Goal: Task Accomplishment & Management: Use online tool/utility

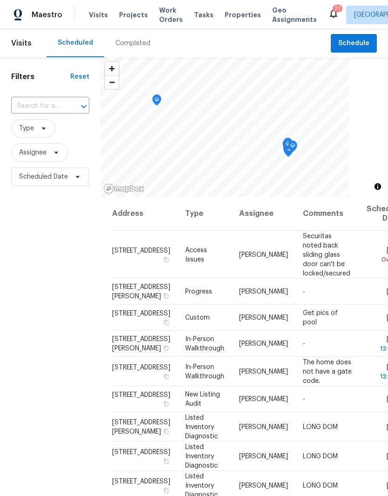
click at [121, 13] on span "Projects" at bounding box center [133, 14] width 29 height 9
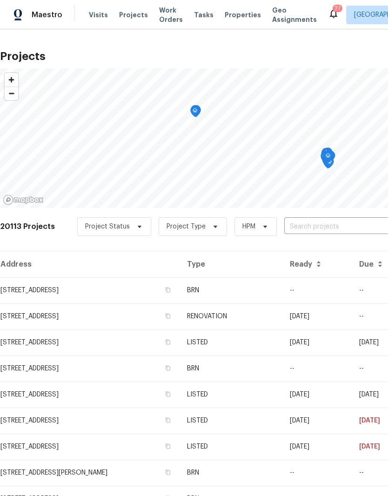
click at [225, 13] on span "Properties" at bounding box center [243, 14] width 36 height 9
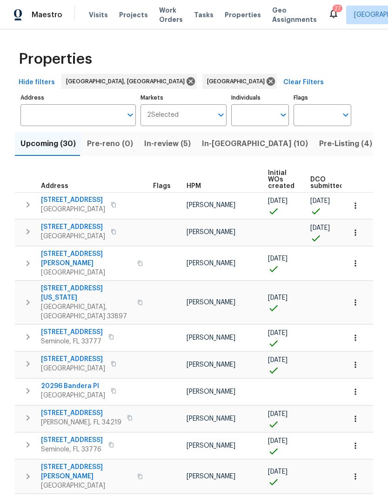
click at [256, 115] on input "Individuals" at bounding box center [253, 115] width 44 height 22
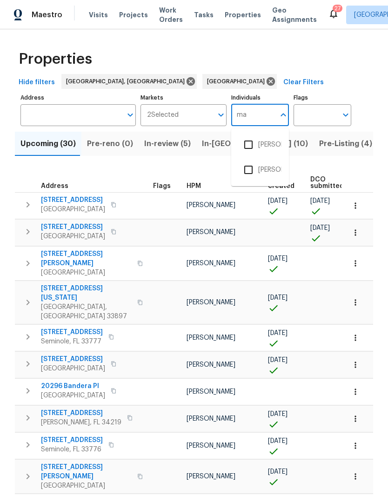
type input "mat"
click at [253, 144] on input "checkbox" at bounding box center [249, 145] width 20 height 20
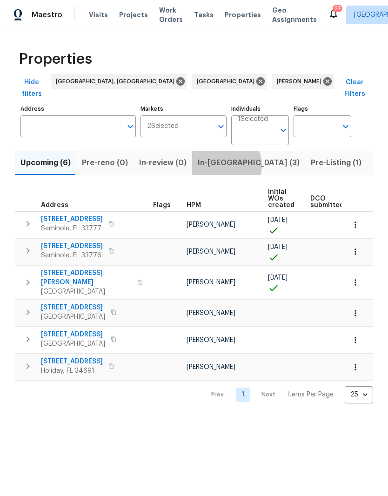
click at [220, 156] on span "In-[GEOGRAPHIC_DATA] (3)" at bounding box center [249, 162] width 102 height 13
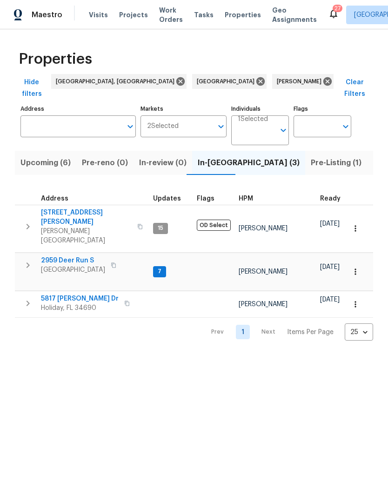
click at [28, 263] on icon "button" at bounding box center [28, 266] width 3 height 6
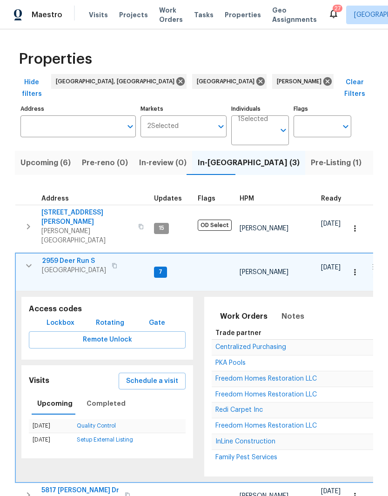
click at [135, 376] on span "Schedule a visit" at bounding box center [152, 382] width 52 height 12
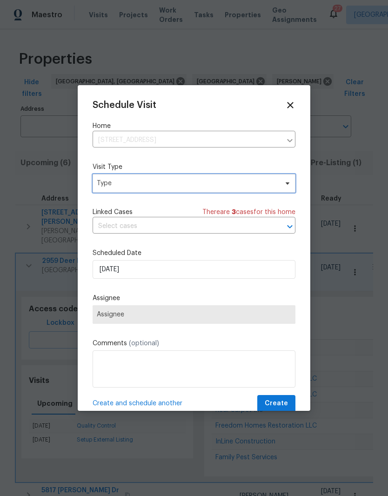
click at [107, 188] on span "Type" at bounding box center [187, 183] width 181 height 9
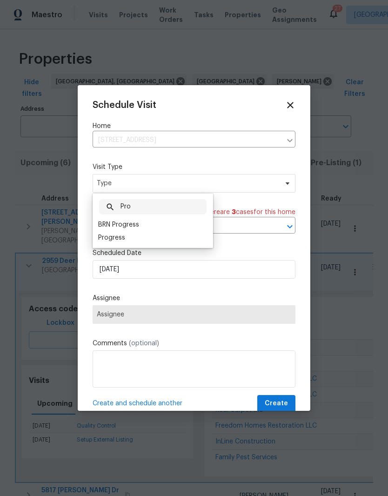
type input "Pro"
click at [106, 238] on div "Progress" at bounding box center [111, 237] width 27 height 9
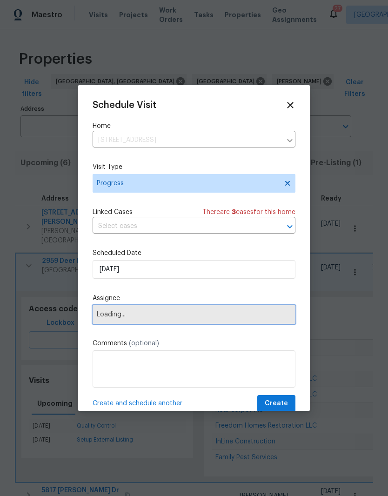
click at [106, 315] on span "Loading..." at bounding box center [194, 314] width 195 height 7
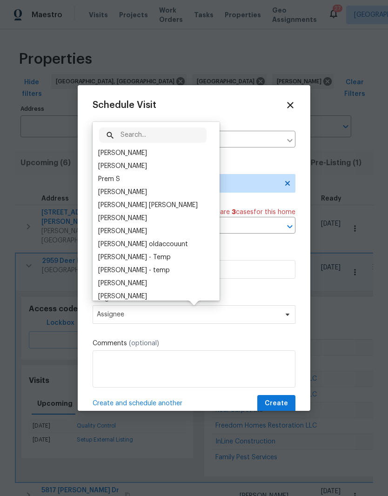
click at [96, 150] on div "[PERSON_NAME]" at bounding box center [155, 153] width 121 height 13
click at [283, 409] on span "Create" at bounding box center [276, 404] width 23 height 12
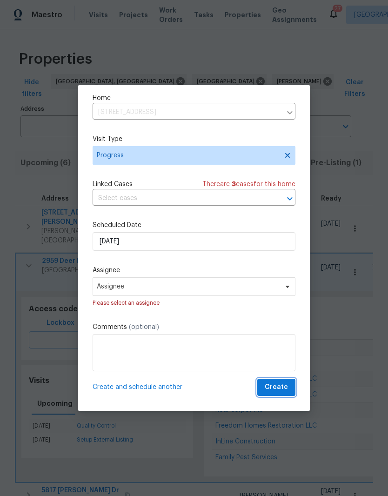
scroll to position [30, 0]
click at [283, 385] on span "Create" at bounding box center [276, 388] width 23 height 12
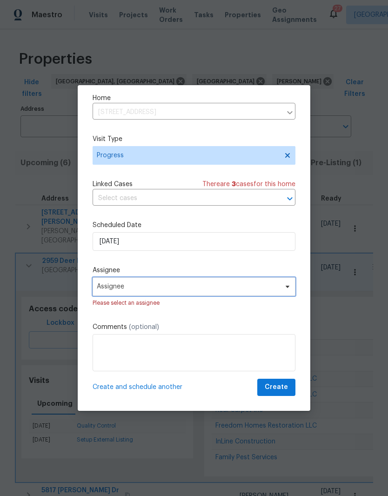
click at [107, 286] on span "Assignee" at bounding box center [188, 286] width 182 height 7
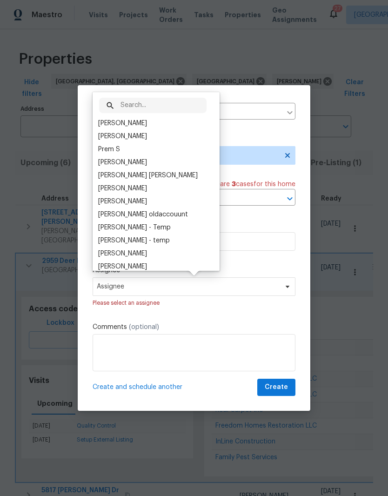
click at [104, 123] on div "[PERSON_NAME]" at bounding box center [122, 123] width 49 height 9
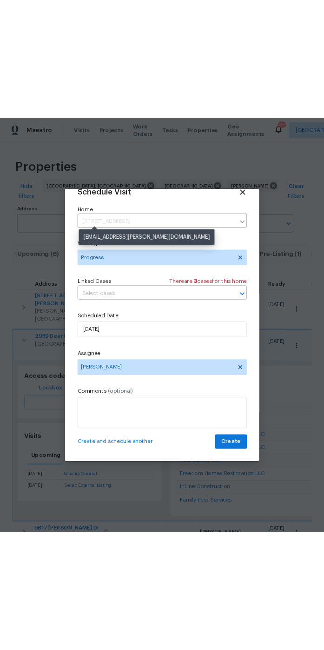
scroll to position [18, 0]
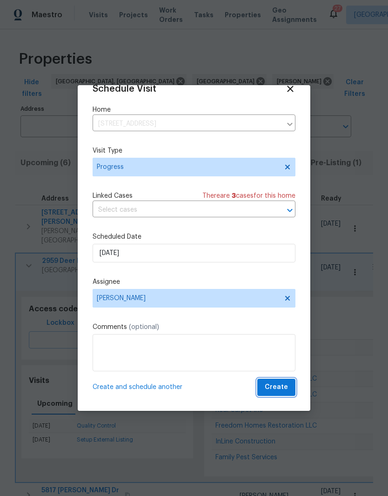
click at [280, 388] on span "Create" at bounding box center [276, 388] width 23 height 12
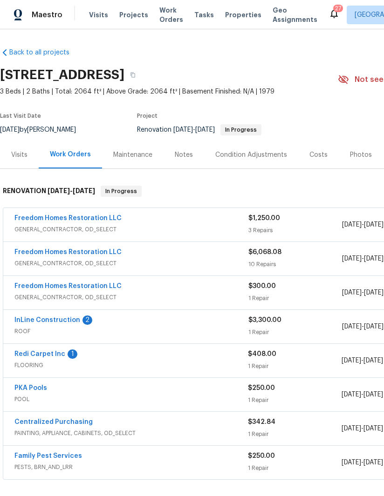
click at [22, 353] on link "Redi Carpet Inc" at bounding box center [39, 354] width 51 height 7
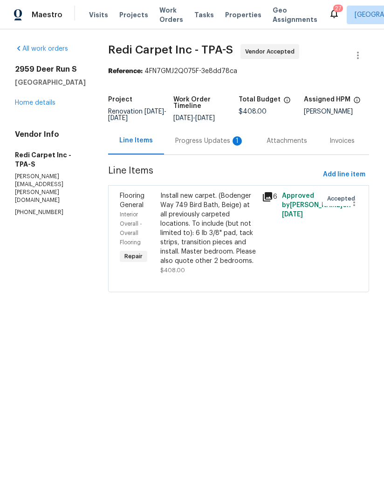
click at [197, 146] on div "Progress Updates 1" at bounding box center [209, 140] width 69 height 9
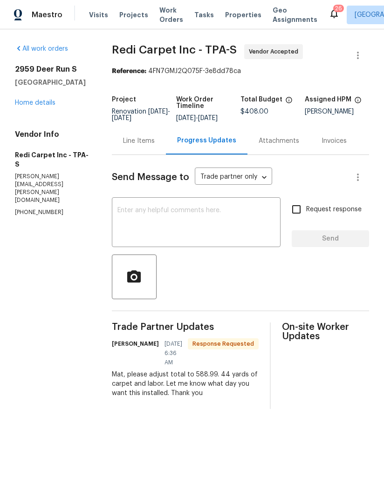
click at [148, 220] on textarea at bounding box center [195, 223] width 157 height 33
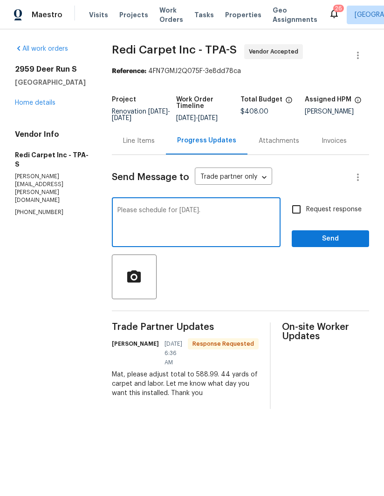
type textarea "Please schedule for Friday."
click at [300, 216] on input "Request response" at bounding box center [296, 210] width 20 height 20
checkbox input "true"
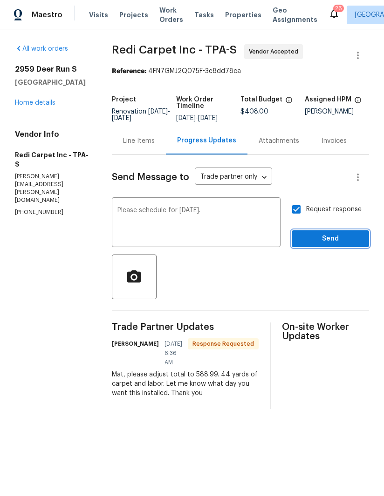
click at [327, 243] on span "Send" at bounding box center [330, 239] width 62 height 12
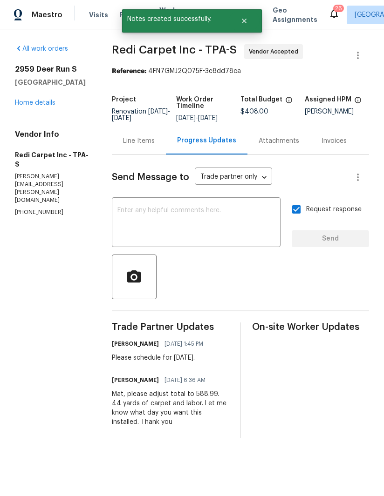
click at [139, 155] on div "Line Items" at bounding box center [139, 140] width 54 height 27
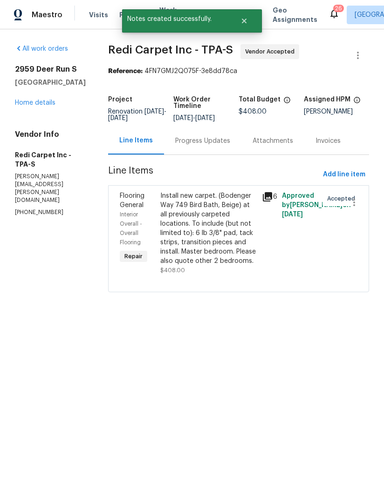
click at [189, 263] on div "Install new carpet. (Bodenger Way 749 Bird Bath, Beige) at all previously carpe…" at bounding box center [208, 228] width 96 height 74
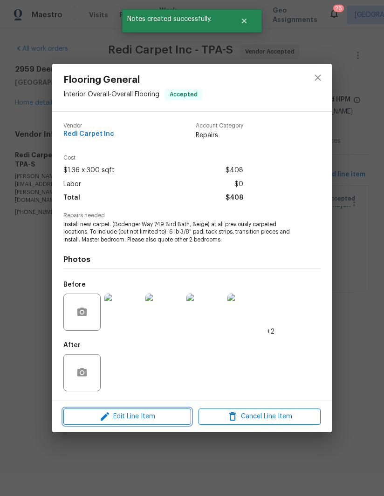
click at [90, 421] on span "Edit Line Item" at bounding box center [127, 417] width 122 height 12
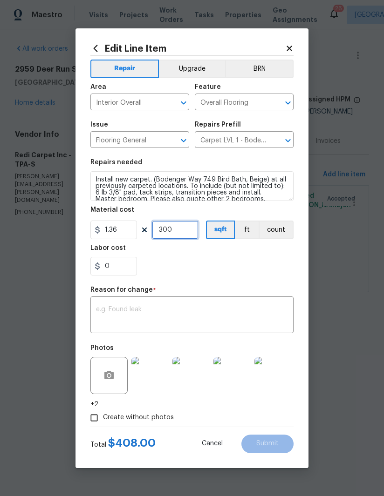
click at [172, 225] on input "300" at bounding box center [175, 230] width 47 height 19
click at [171, 225] on input "300" at bounding box center [175, 230] width 47 height 19
click at [115, 263] on input "0" at bounding box center [113, 266] width 47 height 19
click at [99, 315] on textarea at bounding box center [192, 316] width 192 height 20
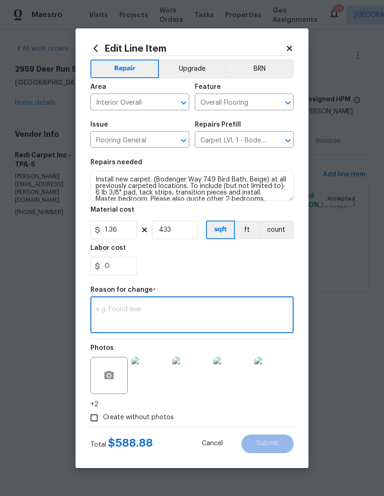
click at [109, 307] on textarea at bounding box center [192, 316] width 192 height 20
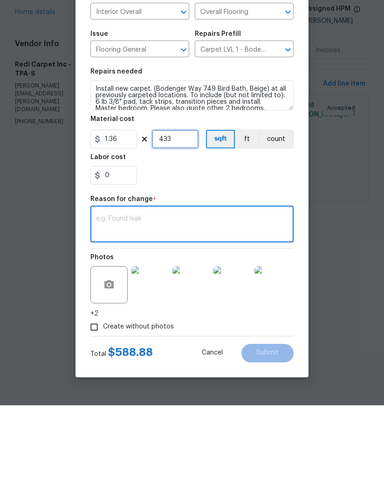
click at [178, 221] on input "433" at bounding box center [175, 230] width 47 height 19
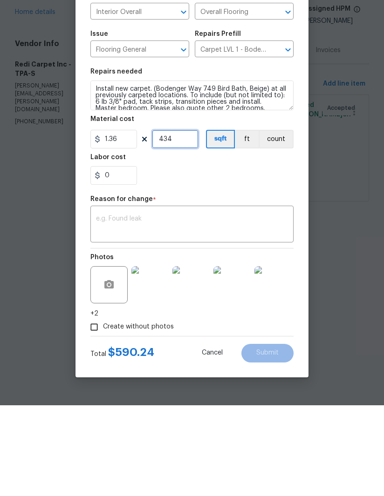
type input "434"
click at [118, 306] on textarea at bounding box center [192, 316] width 192 height 20
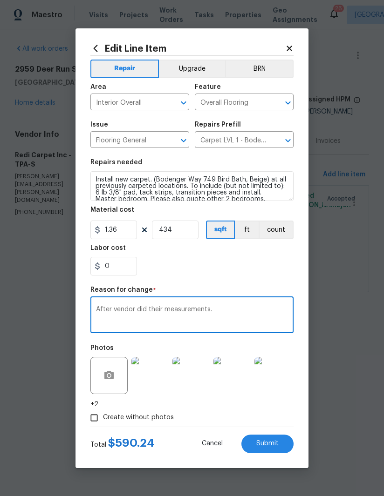
type textarea "After vendor did their measurements."
click at [268, 445] on span "Submit" at bounding box center [267, 443] width 22 height 7
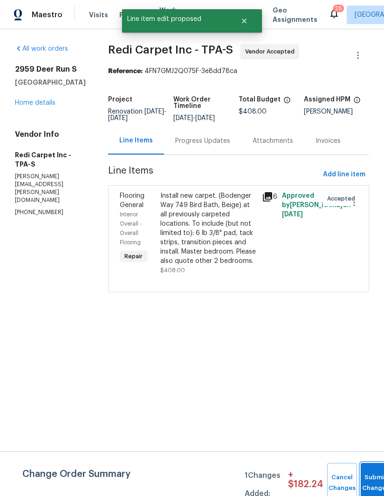
click at [373, 481] on button "Submit Changes" at bounding box center [375, 483] width 30 height 40
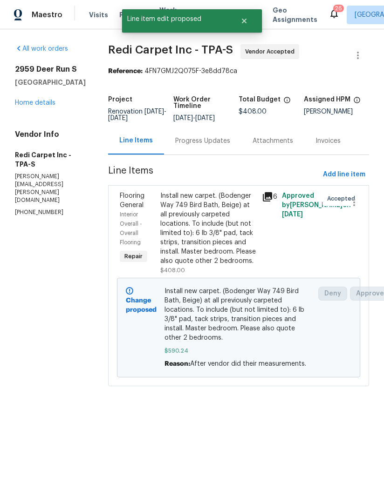
click at [30, 105] on link "Home details" at bounding box center [35, 103] width 40 height 7
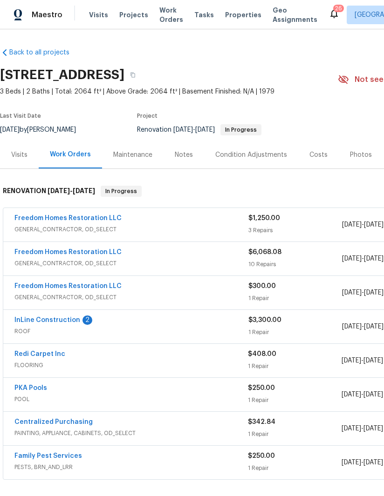
click at [30, 254] on link "Freedom Homes Restoration LLC" at bounding box center [67, 252] width 107 height 7
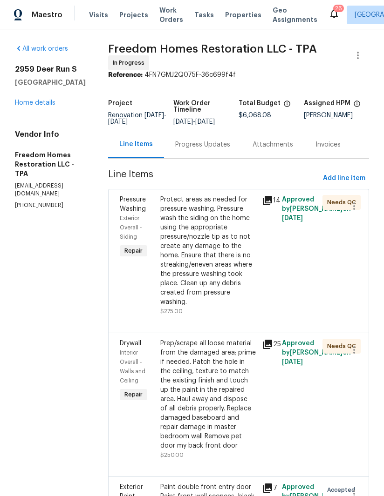
click at [207, 149] on div "Progress Updates" at bounding box center [202, 144] width 55 height 9
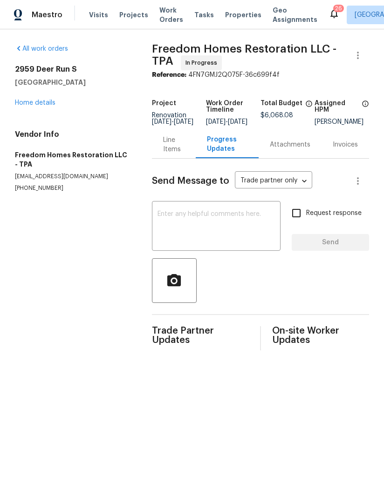
click at [171, 154] on div "Line Items" at bounding box center [174, 144] width 22 height 19
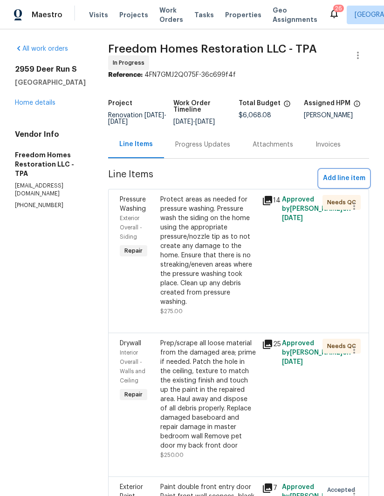
click at [344, 182] on span "Add line item" at bounding box center [344, 179] width 42 height 12
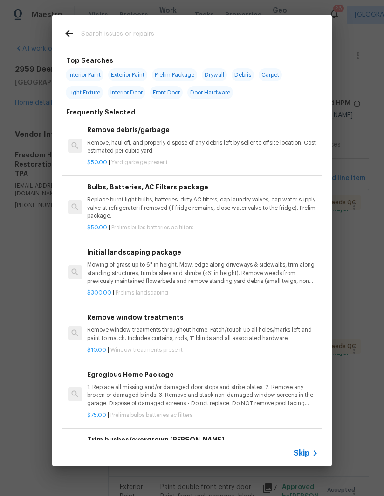
click at [90, 39] on input "text" at bounding box center [179, 35] width 197 height 14
type input "Countertops"
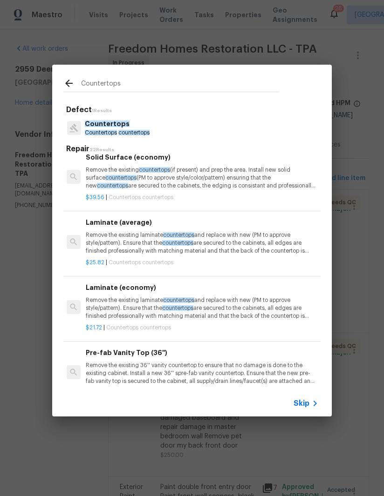
scroll to position [438, 1]
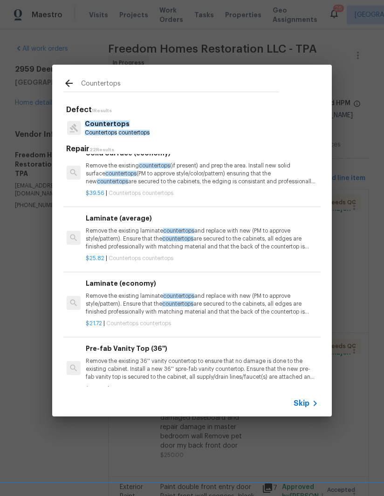
click at [95, 234] on p "Remove the existing laminate countertops and replace with new (PM to approve st…" at bounding box center [201, 239] width 231 height 24
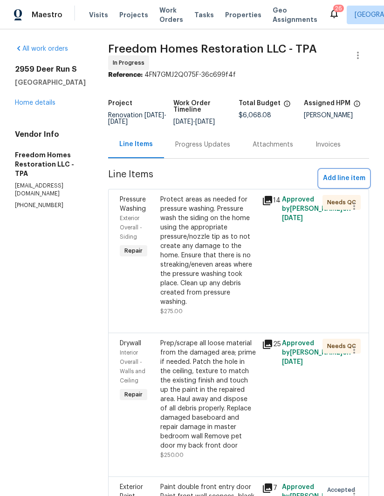
click at [354, 183] on span "Add line item" at bounding box center [344, 179] width 42 height 12
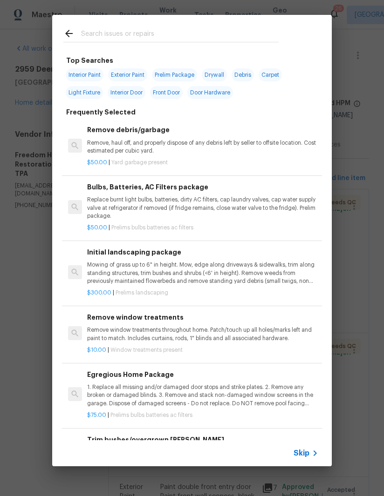
click at [92, 34] on input "text" at bounding box center [179, 35] width 197 height 14
type input "Counter"
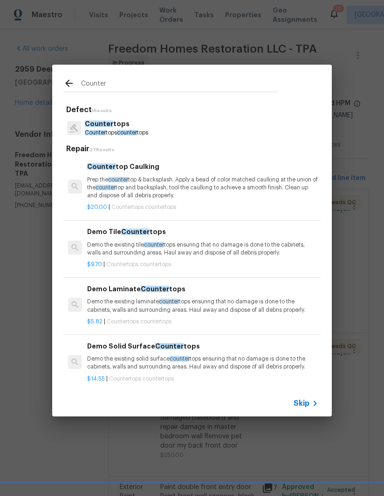
click at [97, 127] on span "Counter" at bounding box center [99, 124] width 28 height 7
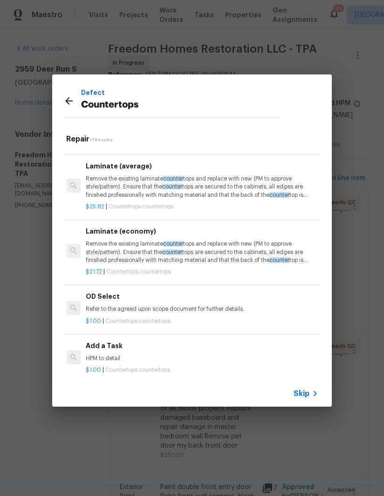
scroll to position [805, 1]
click at [95, 347] on div "Add a Task HPM to detail" at bounding box center [201, 353] width 231 height 22
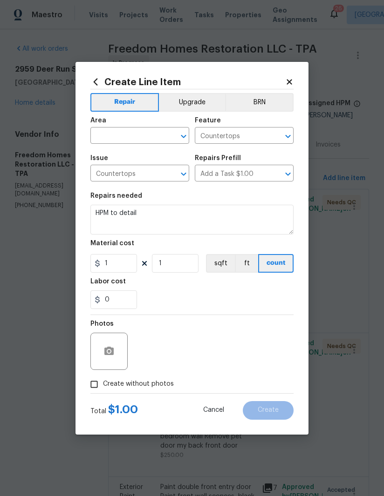
click at [92, 347] on div at bounding box center [108, 351] width 37 height 37
click at [107, 218] on textarea "HPM to detail" at bounding box center [191, 220] width 203 height 30
click at [104, 214] on textarea "HPM to detail" at bounding box center [191, 220] width 203 height 30
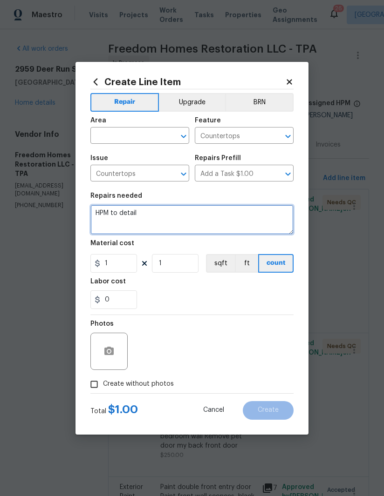
click at [127, 216] on textarea "HPM to detail" at bounding box center [191, 220] width 203 height 30
click at [119, 210] on textarea "HPM to detail" at bounding box center [191, 220] width 203 height 30
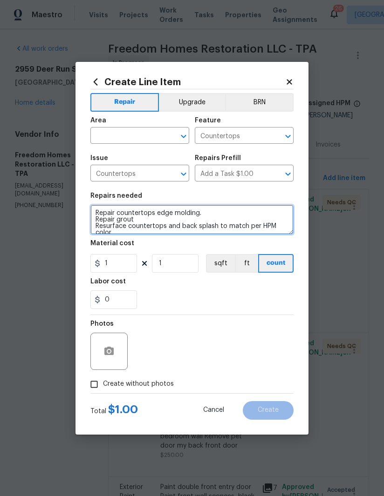
scroll to position [2, 0]
type textarea "Repair countertops edge molding. Repair grout Resurface countertops and back sp…"
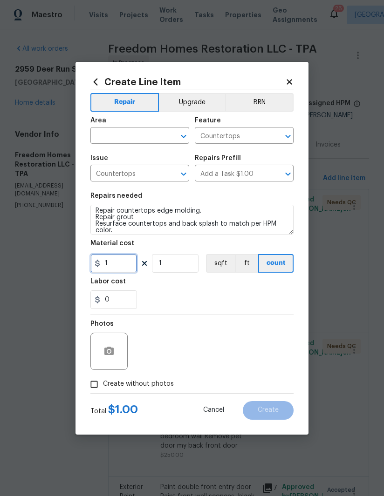
click at [119, 265] on input "1" at bounding box center [113, 263] width 47 height 19
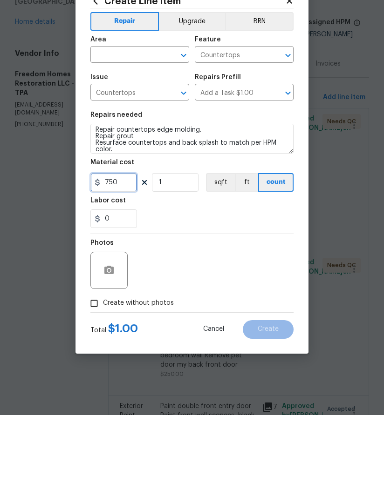
type input "750"
click at [119, 129] on input "text" at bounding box center [126, 136] width 73 height 14
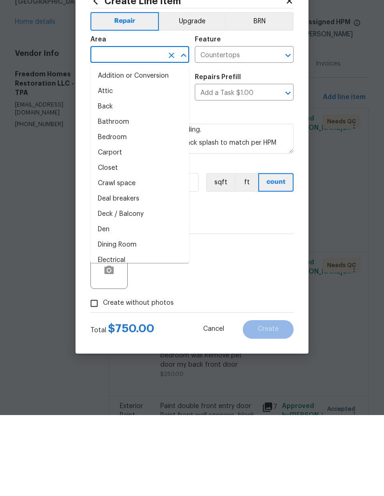
click at [110, 129] on input "text" at bounding box center [126, 136] width 73 height 14
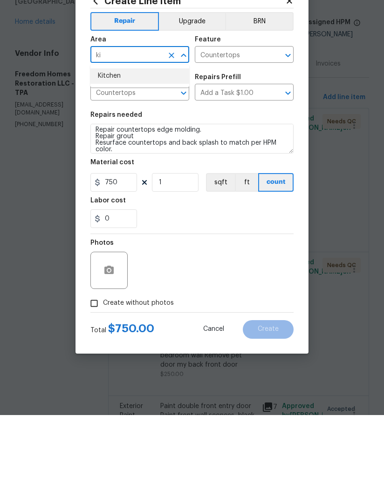
click at [111, 149] on li "Kitchen" at bounding box center [139, 156] width 99 height 15
type input "Kitchen"
click at [107, 347] on icon "button" at bounding box center [108, 351] width 9 height 8
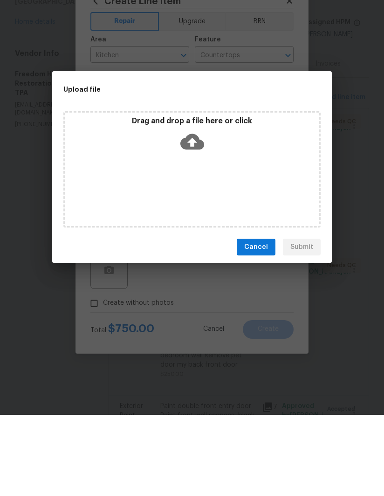
scroll to position [33, 0]
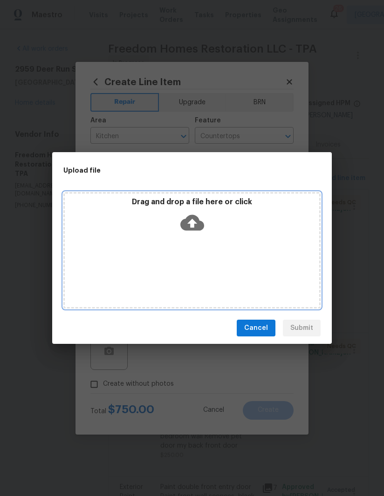
click at [201, 220] on icon at bounding box center [192, 223] width 24 height 24
